Goal: Information Seeking & Learning: Learn about a topic

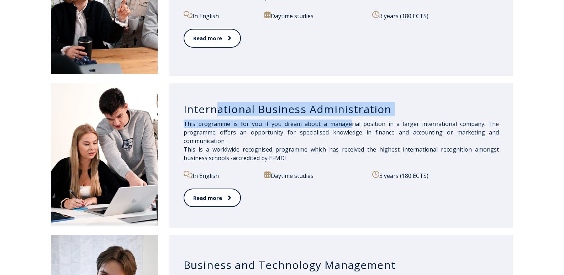
click at [363, 123] on div "International Business Administration This programme is for you if you dream ab…" at bounding box center [341, 155] width 344 height 144
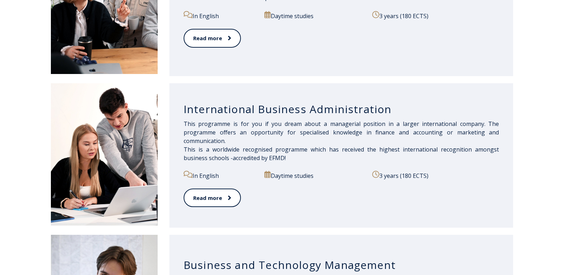
click at [217, 176] on p "In English" at bounding box center [220, 175] width 73 height 9
click at [211, 198] on link "Read more" at bounding box center [212, 198] width 57 height 20
drag, startPoint x: 318, startPoint y: 105, endPoint x: 374, endPoint y: 104, distance: 56.6
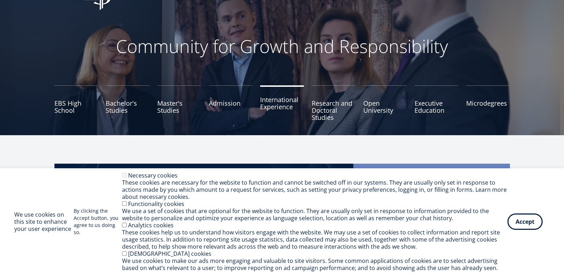
click at [287, 108] on link "International Experience" at bounding box center [282, 103] width 44 height 36
click at [227, 110] on link "Admission" at bounding box center [231, 103] width 44 height 36
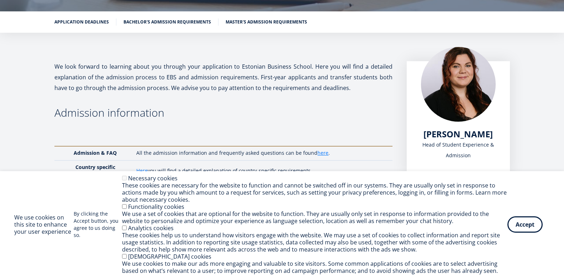
scroll to position [107, 0]
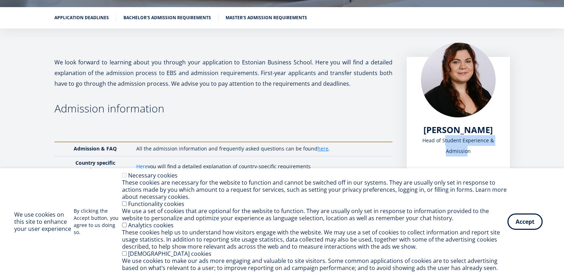
drag, startPoint x: 424, startPoint y: 139, endPoint x: 493, endPoint y: 143, distance: 69.2
click at [494, 143] on div "Head of Student Experience & Admission" at bounding box center [458, 145] width 75 height 21
drag, startPoint x: 449, startPoint y: 155, endPoint x: 460, endPoint y: 154, distance: 11.4
click at [463, 154] on div "Head of Student Experience & Admission" at bounding box center [458, 145] width 75 height 21
click at [521, 219] on button "Accept" at bounding box center [524, 220] width 35 height 16
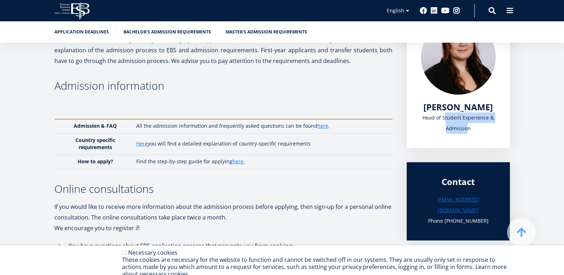
scroll to position [142, 0]
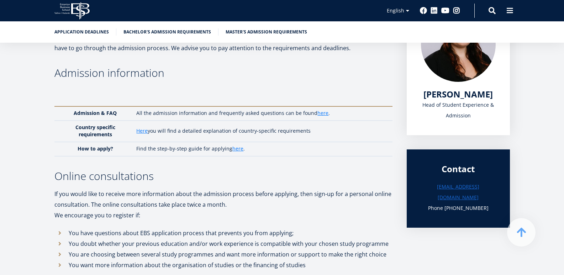
click at [135, 131] on td "Here you will find a detailed explanation of country-specific requirements" at bounding box center [262, 131] width 259 height 21
click at [139, 130] on link "Here" at bounding box center [141, 130] width 11 height 7
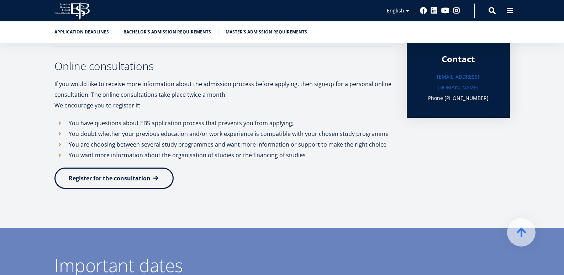
scroll to position [249, 0]
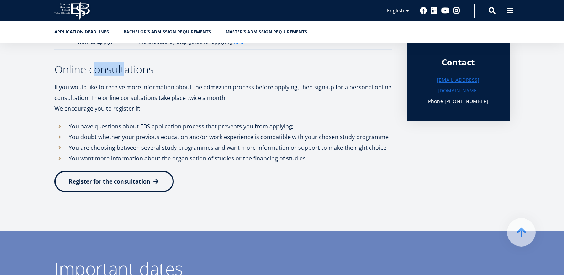
drag, startPoint x: 99, startPoint y: 67, endPoint x: 142, endPoint y: 67, distance: 43.4
click at [132, 65] on h3 "Online consultations" at bounding box center [223, 69] width 338 height 11
drag, startPoint x: 76, startPoint y: 85, endPoint x: 212, endPoint y: 93, distance: 136.2
click at [204, 91] on div "We look forward to learning about you through your application to Estonian Busi…" at bounding box center [282, 59] width 512 height 288
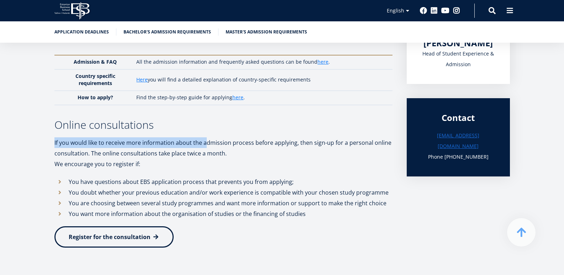
scroll to position [142, 0]
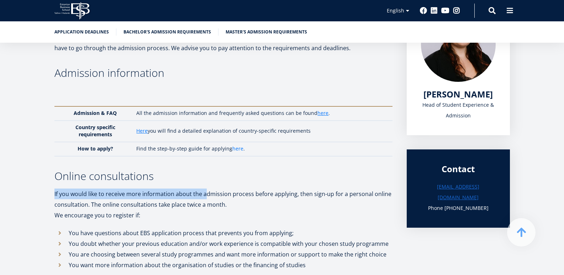
click at [232, 148] on link "here" at bounding box center [237, 148] width 11 height 7
click at [145, 130] on link "Here" at bounding box center [141, 130] width 11 height 7
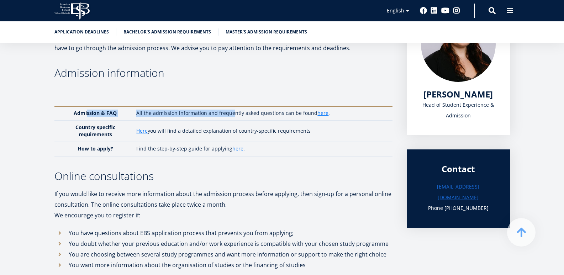
drag, startPoint x: 89, startPoint y: 112, endPoint x: 260, endPoint y: 112, distance: 171.2
click at [232, 113] on tr "Admission & FAQ All the admission information and frequently asked questions ca…" at bounding box center [223, 113] width 338 height 14
click at [317, 115] on link "here" at bounding box center [322, 113] width 11 height 7
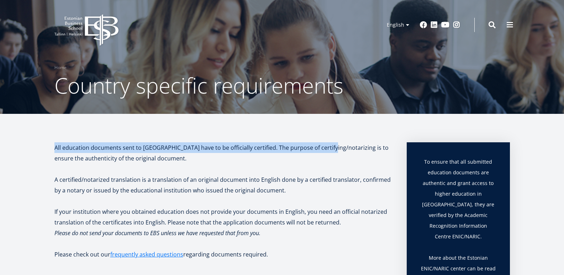
drag, startPoint x: 58, startPoint y: 147, endPoint x: 323, endPoint y: 149, distance: 265.5
click at [323, 149] on p "All education documents sent to us have to be officially certified. The purpose…" at bounding box center [223, 152] width 338 height 21
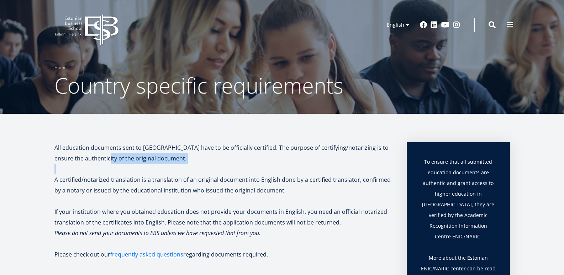
drag, startPoint x: 78, startPoint y: 163, endPoint x: 116, endPoint y: 160, distance: 37.9
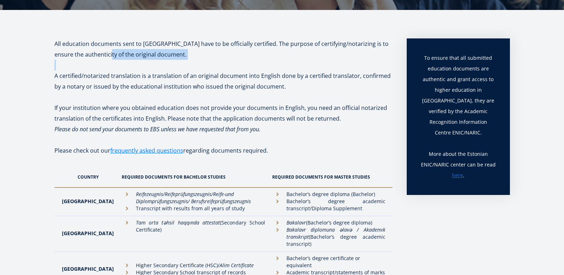
scroll to position [107, 0]
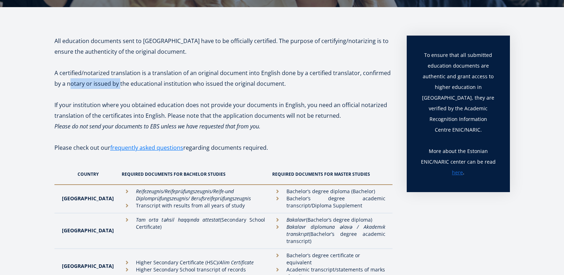
drag, startPoint x: 86, startPoint y: 79, endPoint x: 125, endPoint y: 87, distance: 39.2
click at [123, 81] on p "A certified/notarized translation is a translation of an original document into…" at bounding box center [223, 78] width 338 height 21
drag, startPoint x: 81, startPoint y: 148, endPoint x: 102, endPoint y: 146, distance: 21.1
click at [102, 146] on p "Please check out our frequently asked questions regarding documents required." at bounding box center [223, 152] width 338 height 21
drag, startPoint x: 98, startPoint y: 107, endPoint x: 135, endPoint y: 102, distance: 37.6
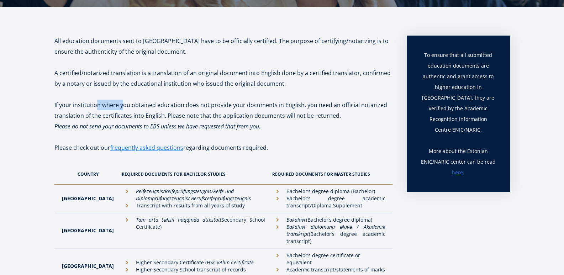
click at [131, 103] on p "If your institution where you obtained education does not provide your document…" at bounding box center [223, 110] width 338 height 21
drag, startPoint x: 169, startPoint y: 101, endPoint x: 201, endPoint y: 102, distance: 31.7
click at [198, 102] on p "If your institution where you obtained education does not provide your document…" at bounding box center [223, 110] width 338 height 21
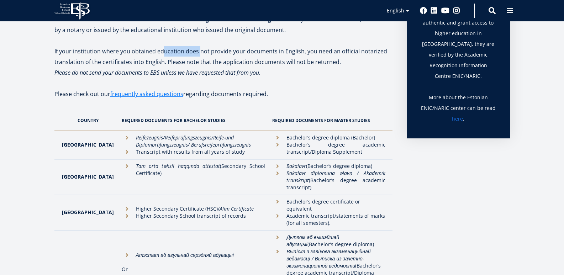
scroll to position [214, 0]
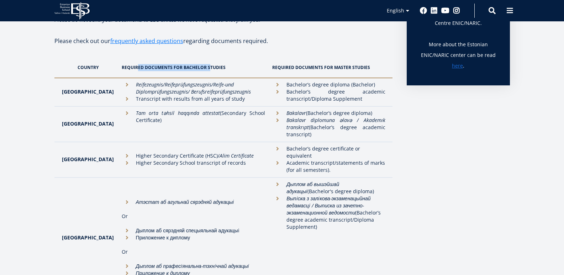
drag, startPoint x: 122, startPoint y: 69, endPoint x: 193, endPoint y: 69, distance: 70.5
click at [193, 69] on th "Required documents for Bachelor studies" at bounding box center [193, 67] width 151 height 21
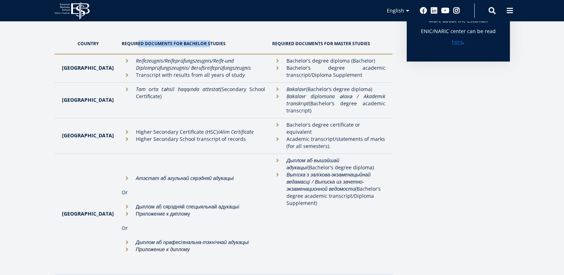
scroll to position [249, 0]
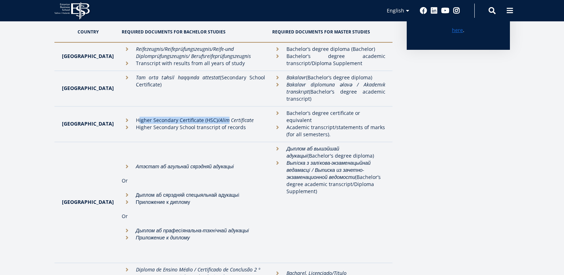
drag, startPoint x: 122, startPoint y: 116, endPoint x: 210, endPoint y: 117, distance: 87.9
click at [210, 117] on li "Higher Secondary Certificate (HSC)/ Alim Certificate" at bounding box center [194, 120] width 144 height 7
drag, startPoint x: 135, startPoint y: 123, endPoint x: 168, endPoint y: 124, distance: 32.7
click at [168, 124] on li "Higher Secondary School transcript of records" at bounding box center [194, 127] width 144 height 7
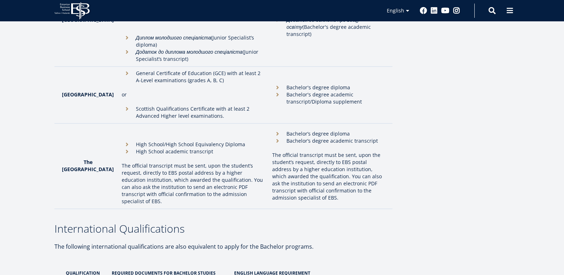
scroll to position [2099, 0]
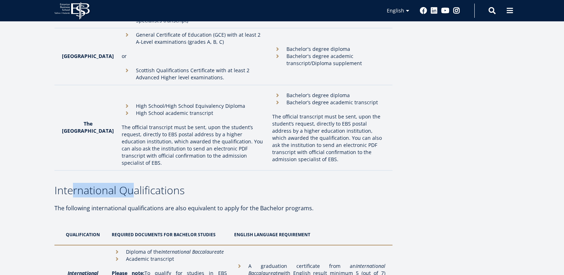
drag, startPoint x: 73, startPoint y: 103, endPoint x: 127, endPoint y: 102, distance: 54.4
click at [127, 185] on h3 "International Qualifications" at bounding box center [223, 190] width 338 height 11
drag, startPoint x: 81, startPoint y: 142, endPoint x: 86, endPoint y: 142, distance: 5.0
click at [84, 224] on th "Qualification" at bounding box center [81, 234] width 54 height 21
click at [102, 224] on th "Qualification" at bounding box center [81, 234] width 54 height 21
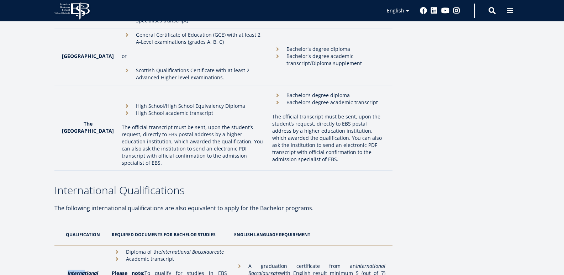
drag, startPoint x: 67, startPoint y: 183, endPoint x: 84, endPoint y: 183, distance: 16.7
click at [84, 270] on strong "International Baccalaureate" at bounding box center [83, 277] width 34 height 14
drag, startPoint x: 74, startPoint y: 191, endPoint x: 78, endPoint y: 191, distance: 3.9
click at [91, 270] on strong "International Baccalaureate" at bounding box center [83, 277] width 34 height 14
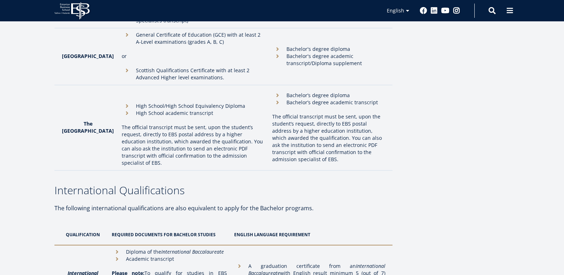
drag, startPoint x: 109, startPoint y: 184, endPoint x: 115, endPoint y: 184, distance: 5.7
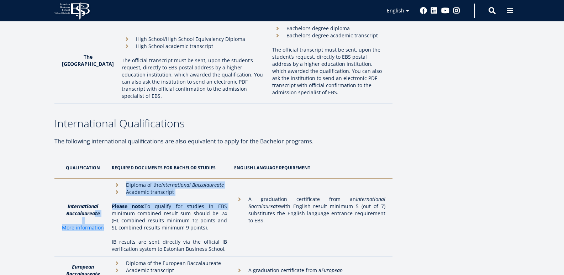
scroll to position [2171, 0]
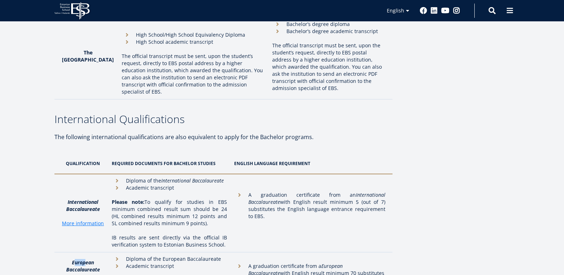
drag, startPoint x: 76, startPoint y: 165, endPoint x: 85, endPoint y: 164, distance: 9.6
click at [85, 252] on td "European Baccalaureate More information" at bounding box center [81, 273] width 54 height 43
click at [77, 259] on strong "European Baccalaureate" at bounding box center [83, 266] width 34 height 14
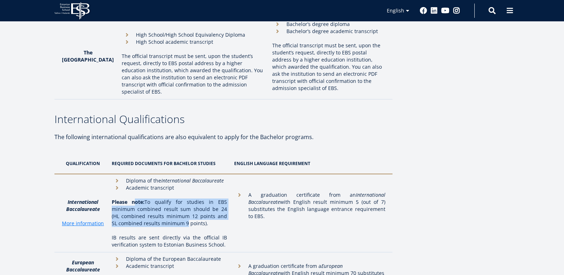
drag, startPoint x: 136, startPoint y: 110, endPoint x: 179, endPoint y: 133, distance: 48.7
click at [180, 199] on p "Please note: To qualify for studies in EBS minimum combined result sum should b…" at bounding box center [169, 213] width 115 height 28
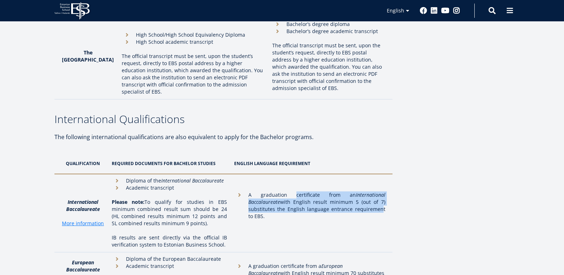
drag, startPoint x: 296, startPoint y: 105, endPoint x: 375, endPoint y: 116, distance: 79.7
click at [375, 191] on li "A graduation certificate from an International Baccalaureate with English resul…" at bounding box center [309, 205] width 151 height 28
click at [273, 191] on li "A graduation certificate from an International Baccalaureate with English resul…" at bounding box center [309, 205] width 151 height 28
drag, startPoint x: 239, startPoint y: 96, endPoint x: 260, endPoint y: 115, distance: 29.0
click at [260, 174] on td "A graduation certificate from an International Baccalaureate with English resul…" at bounding box center [312, 213] width 162 height 78
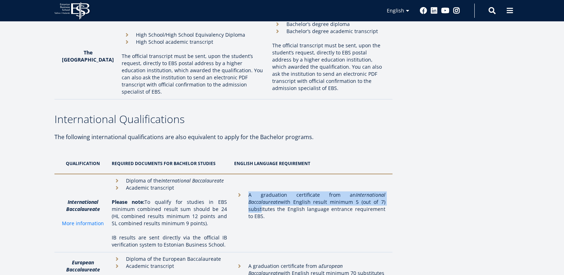
click at [77, 220] on link "More information" at bounding box center [83, 223] width 42 height 7
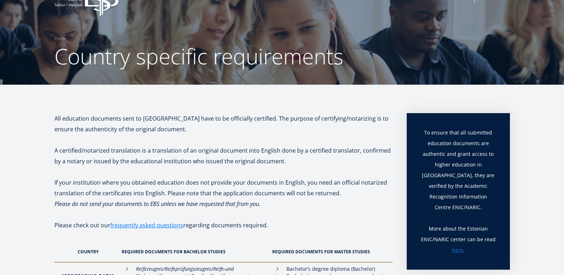
scroll to position [0, 0]
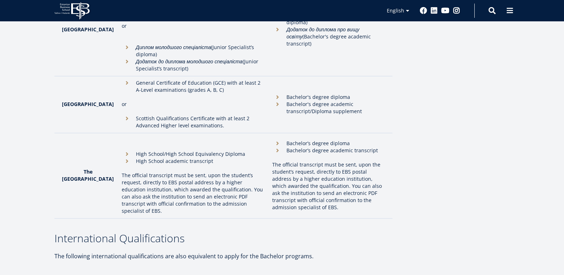
scroll to position [2064, 0]
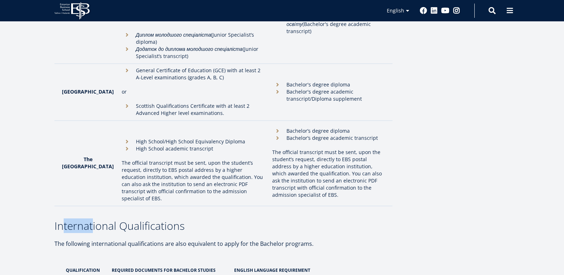
drag, startPoint x: 72, startPoint y: 135, endPoint x: 80, endPoint y: 138, distance: 8.5
click at [86, 221] on h3 "International Qualifications" at bounding box center [223, 226] width 338 height 11
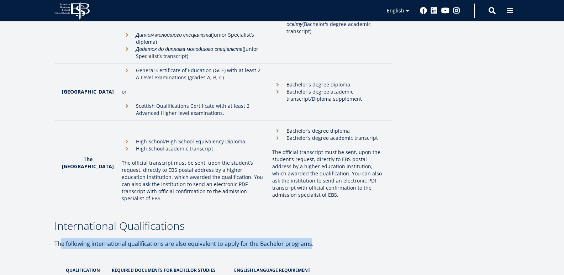
drag, startPoint x: 60, startPoint y: 145, endPoint x: 315, endPoint y: 147, distance: 254.8
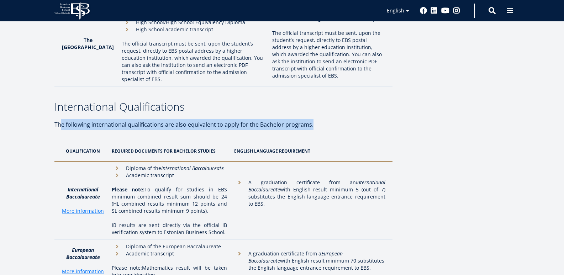
scroll to position [2171, 0]
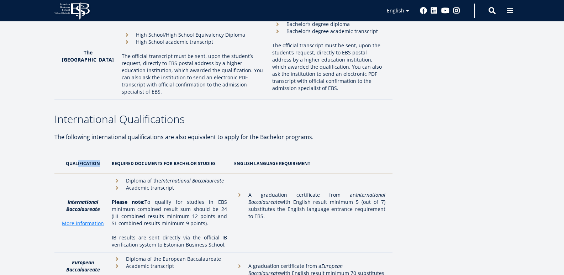
drag, startPoint x: 78, startPoint y: 71, endPoint x: 133, endPoint y: 70, distance: 55.2
click at [110, 153] on tr "Qualification Required documents for Bachelor studies ENGLISH LANGUAGE REQUIREM…" at bounding box center [223, 163] width 338 height 21
drag, startPoint x: 163, startPoint y: 69, endPoint x: 208, endPoint y: 71, distance: 44.5
click at [196, 153] on th "Required documents for Bachelor studies" at bounding box center [169, 163] width 122 height 21
click at [254, 153] on th "ENGLISH LANGUAGE REQUIREMENT" at bounding box center [312, 163] width 162 height 21
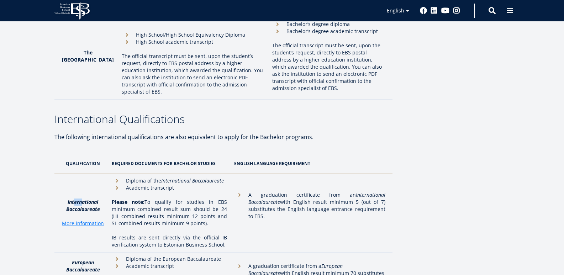
click at [81, 199] on strong "International Baccalaureate" at bounding box center [83, 206] width 34 height 14
drag, startPoint x: 74, startPoint y: 118, endPoint x: 81, endPoint y: 118, distance: 6.4
click at [81, 199] on strong "International Baccalaureate" at bounding box center [83, 206] width 34 height 14
drag, startPoint x: 68, startPoint y: 111, endPoint x: 83, endPoint y: 108, distance: 15.2
click at [83, 199] on strong "International Baccalaureate" at bounding box center [83, 206] width 34 height 14
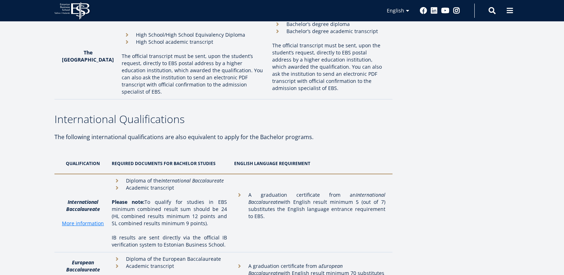
click at [69, 213] on p at bounding box center [83, 216] width 43 height 7
drag, startPoint x: 60, startPoint y: 115, endPoint x: 110, endPoint y: 118, distance: 49.2
click at [110, 174] on tr "International Baccalaureate More information Diploma of the International Bacca…" at bounding box center [223, 213] width 338 height 78
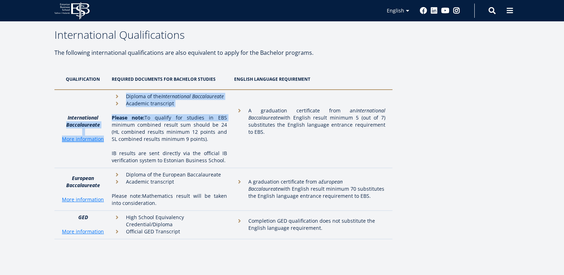
scroll to position [2177, 0]
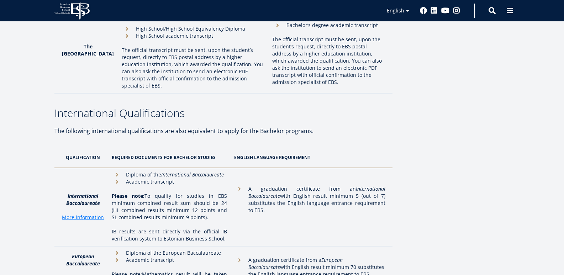
click at [288, 185] on li "A graduation certificate from an International Baccalaureate with English resul…" at bounding box center [309, 199] width 151 height 28
drag, startPoint x: 254, startPoint y: 93, endPoint x: 279, endPoint y: 118, distance: 35.5
click at [279, 185] on li "A graduation certificate from an International Baccalaureate with English resul…" at bounding box center [309, 199] width 151 height 28
copy li "A graduation certificate from an International Baccalaureate with English resul…"
click at [120, 228] on p "IB results are sent directly via the official IB verification system to Estonia…" at bounding box center [169, 235] width 115 height 14
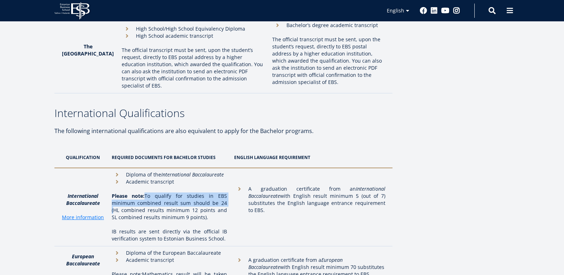
drag, startPoint x: 150, startPoint y: 102, endPoint x: 223, endPoint y: 111, distance: 73.6
click at [223, 193] on p "Please note: To qualify for studies in EBS minimum combined result sum should b…" at bounding box center [169, 207] width 115 height 28
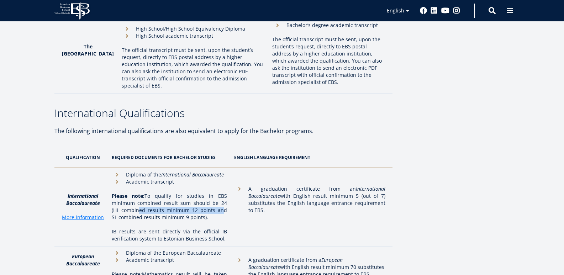
drag, startPoint x: 130, startPoint y: 117, endPoint x: 163, endPoint y: 123, distance: 33.9
click at [215, 193] on p "Please note: To qualify for studies in EBS minimum combined result sum should b…" at bounding box center [169, 207] width 115 height 28
drag, startPoint x: 126, startPoint y: 126, endPoint x: 130, endPoint y: 126, distance: 4.0
click at [130, 193] on p "Please note: To qualify for studies in EBS minimum combined result sum should b…" at bounding box center [169, 207] width 115 height 28
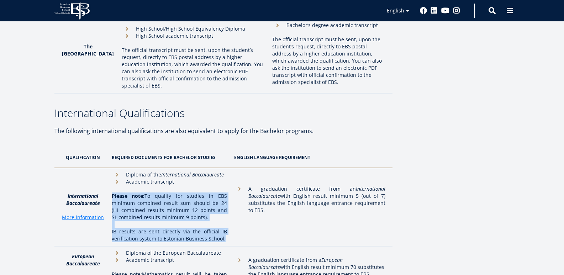
drag, startPoint x: 224, startPoint y: 144, endPoint x: 111, endPoint y: 99, distance: 121.8
click at [111, 168] on td "Diploma of the International Baccalaureate Academic transcript Please note: To …" at bounding box center [169, 207] width 122 height 78
copy td "Please note: To qualify for studies in EBS minimum combined result sum should b…"
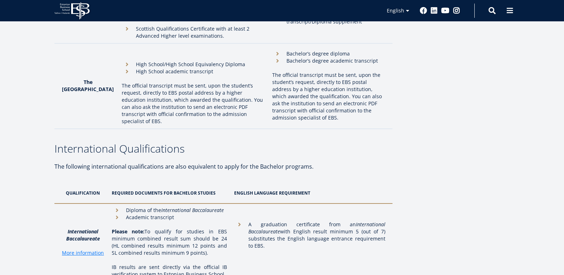
click at [286, 183] on th "ENGLISH LANGUAGE REQUIREMENT" at bounding box center [312, 193] width 162 height 21
click at [262, 183] on th "ENGLISH LANGUAGE REQUIREMENT" at bounding box center [312, 193] width 162 height 21
drag, startPoint x: 249, startPoint y: 130, endPoint x: 370, endPoint y: 132, distance: 121.0
click at [370, 221] on li "A graduation certificate from an International Baccalaureate with English resul…" at bounding box center [309, 235] width 151 height 28
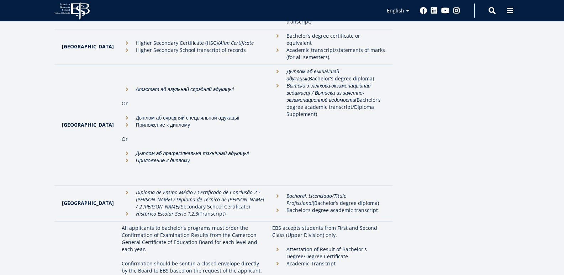
scroll to position [220, 0]
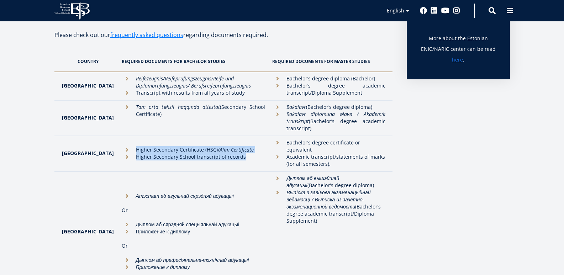
drag, startPoint x: 128, startPoint y: 146, endPoint x: 250, endPoint y: 152, distance: 122.2
click at [249, 152] on ul "Higher Secondary Certificate (HSC)/ Alim Certificate Higher Secondary School tr…" at bounding box center [194, 153] width 144 height 14
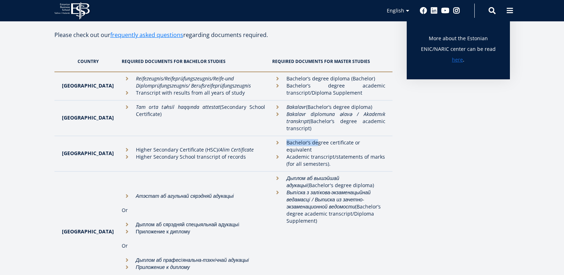
drag, startPoint x: 275, startPoint y: 144, endPoint x: 304, endPoint y: 144, distance: 29.2
click at [304, 144] on li "Bachelor’s degree certificate or equivalent" at bounding box center [328, 146] width 113 height 14
click at [136, 159] on td "Higher Secondary Certificate (HSC)/ Alim Certificate Higher Secondary School tr…" at bounding box center [193, 154] width 151 height 36
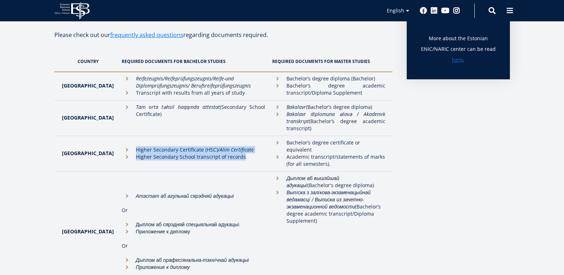
drag, startPoint x: 237, startPoint y: 157, endPoint x: 115, endPoint y: 149, distance: 121.9
click at [118, 149] on td "Higher Secondary Certificate (HSC)/ Alim Certificate Higher Secondary School tr…" at bounding box center [193, 154] width 151 height 36
click at [122, 146] on li "Higher Secondary Certificate (HSC)/ Alim Certificate" at bounding box center [194, 149] width 144 height 7
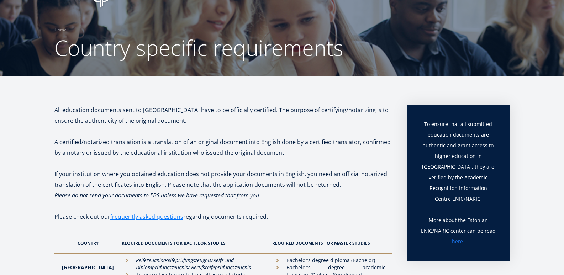
scroll to position [14, 0]
